Goal: Check status: Check status

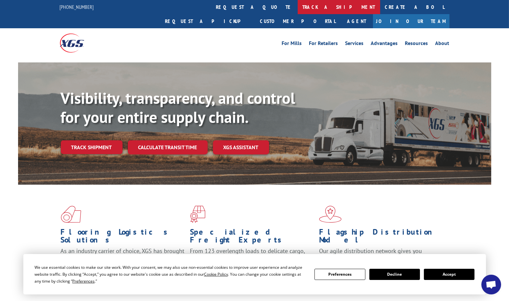
click at [298, 9] on link "track a shipment" at bounding box center [339, 7] width 82 height 14
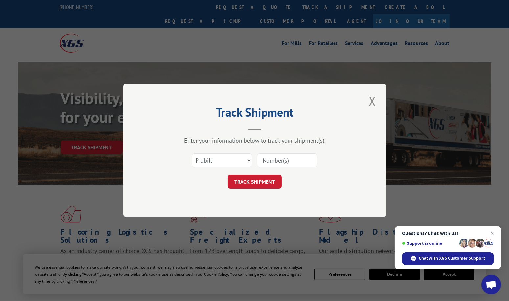
click at [287, 163] on input at bounding box center [287, 161] width 60 height 14
type input "33379505"
click at [257, 179] on button "TRACK SHIPMENT" at bounding box center [255, 182] width 54 height 14
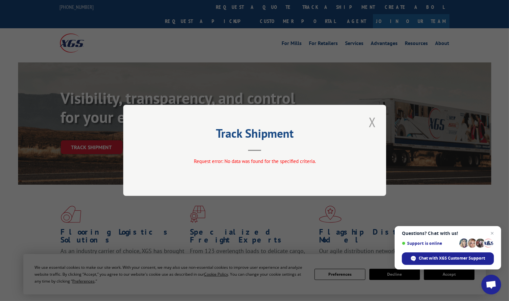
click at [372, 125] on button "Close modal" at bounding box center [372, 122] width 11 height 18
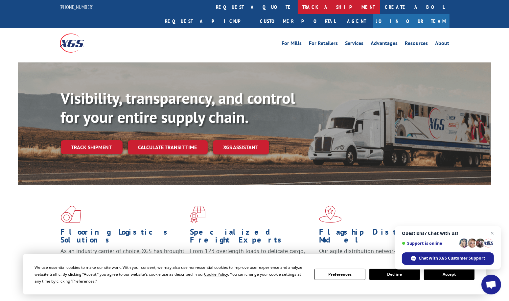
click at [298, 9] on link "track a shipment" at bounding box center [339, 7] width 82 height 14
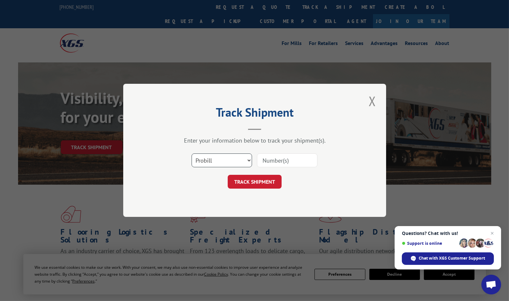
click at [246, 158] on select "Select category... Probill BOL PO" at bounding box center [222, 161] width 60 height 14
select select "bol"
click at [192, 154] on select "Select category... Probill BOL PO" at bounding box center [222, 161] width 60 height 14
click at [284, 163] on input at bounding box center [287, 161] width 60 height 14
type input "33379505"
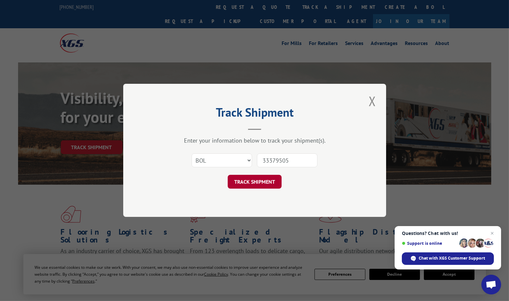
click at [267, 180] on button "TRACK SHIPMENT" at bounding box center [255, 182] width 54 height 14
